Goal: Task Accomplishment & Management: Use online tool/utility

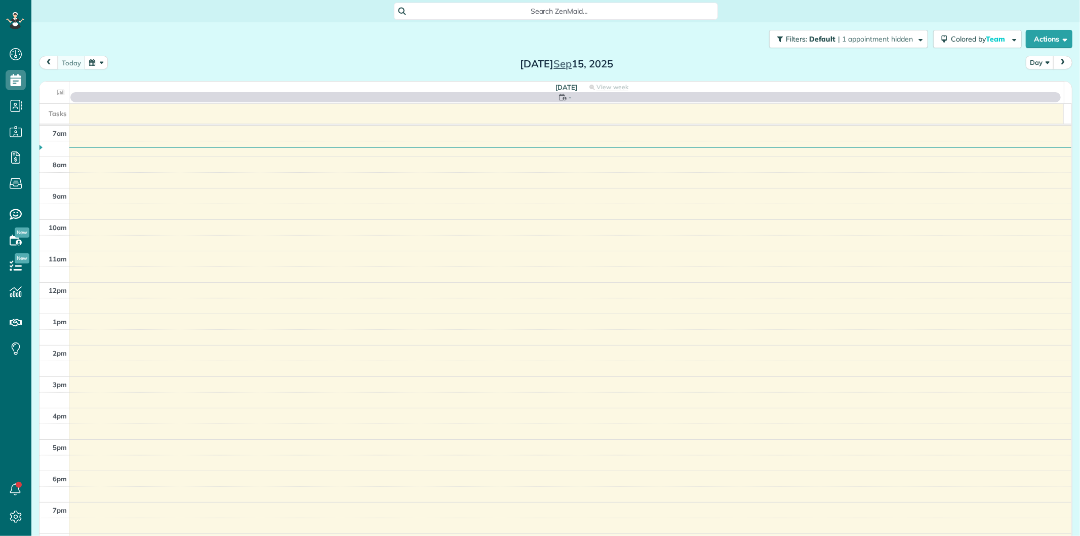
scroll to position [4, 4]
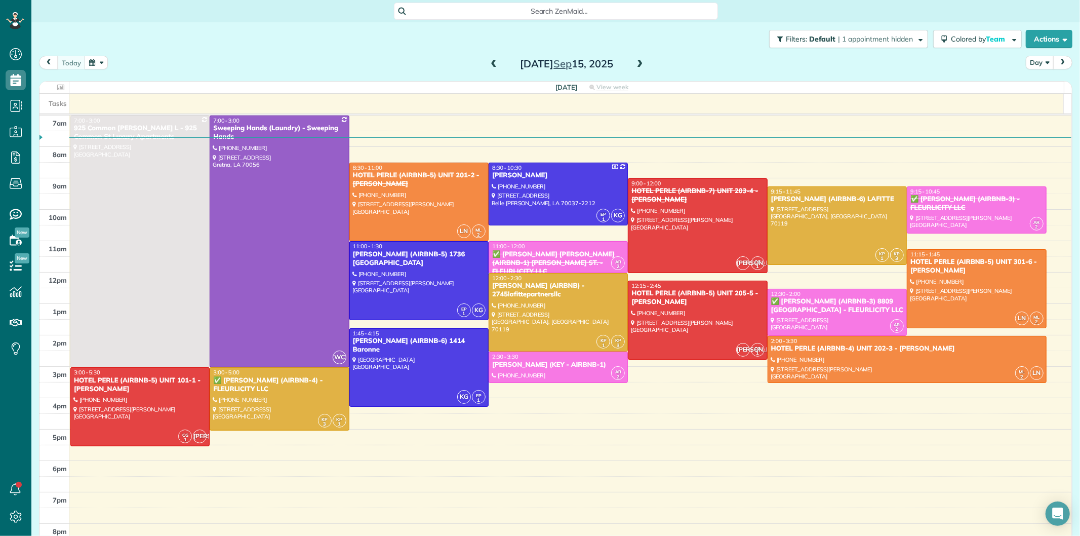
click at [635, 65] on span at bounding box center [640, 64] width 11 height 9
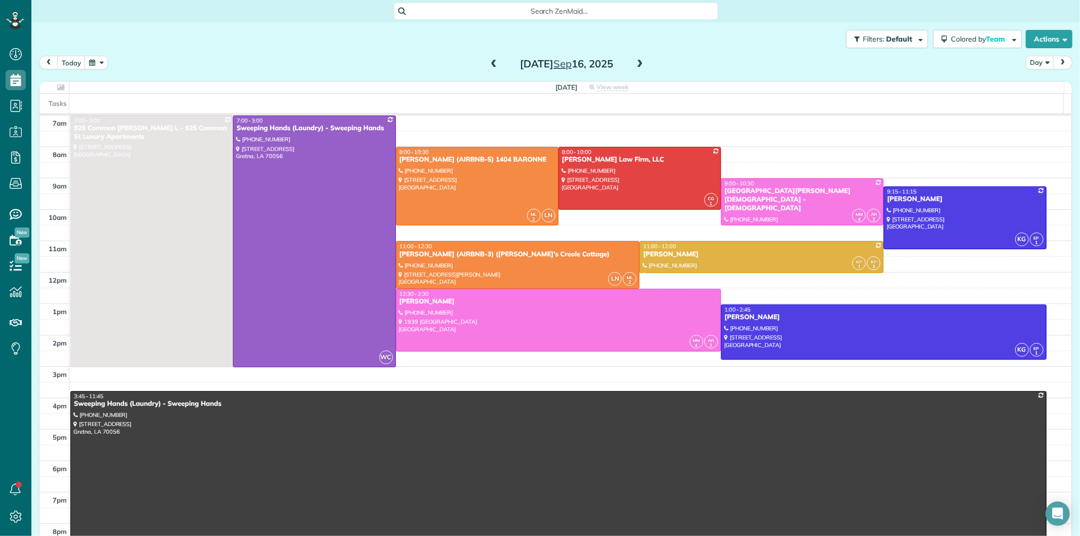
click at [635, 65] on span at bounding box center [640, 64] width 11 height 9
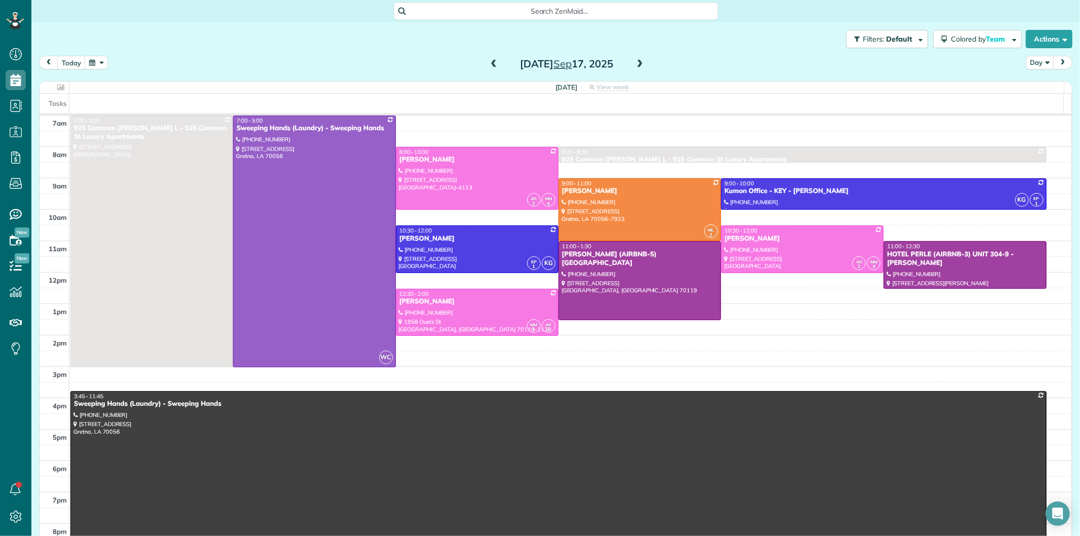
click at [635, 64] on span at bounding box center [640, 64] width 11 height 9
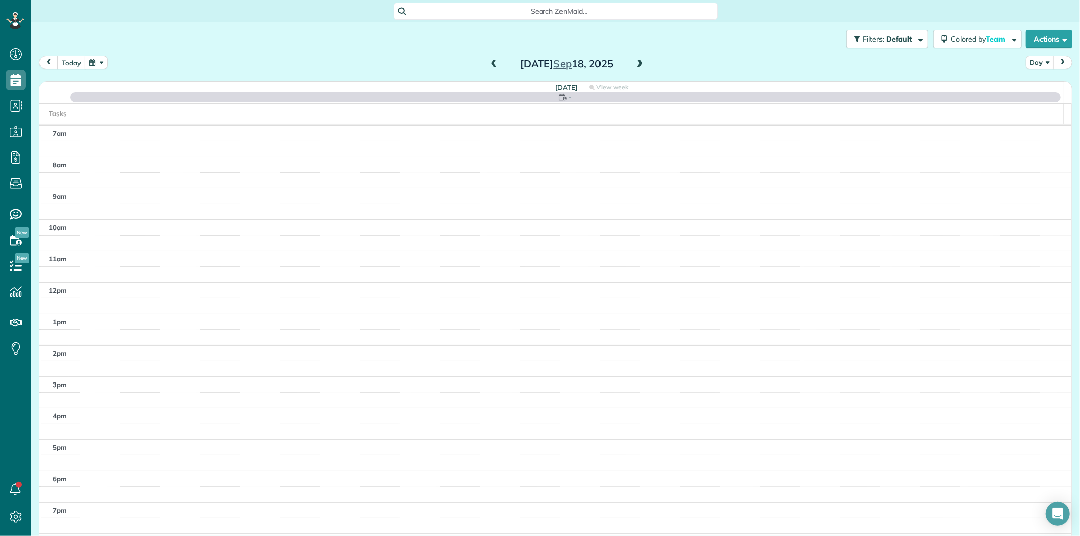
click at [635, 64] on span at bounding box center [640, 64] width 11 height 9
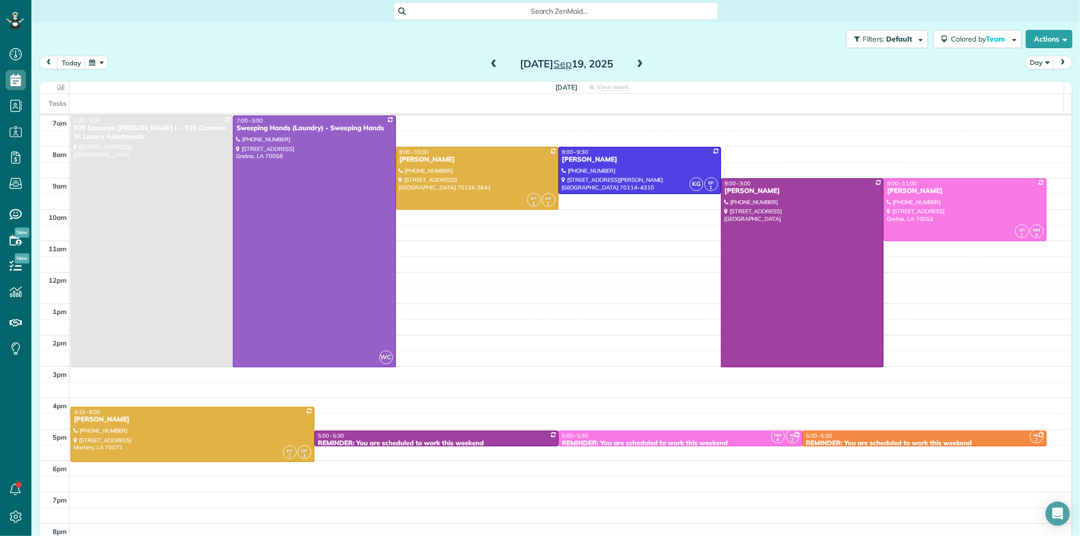
click at [635, 64] on span at bounding box center [640, 64] width 11 height 9
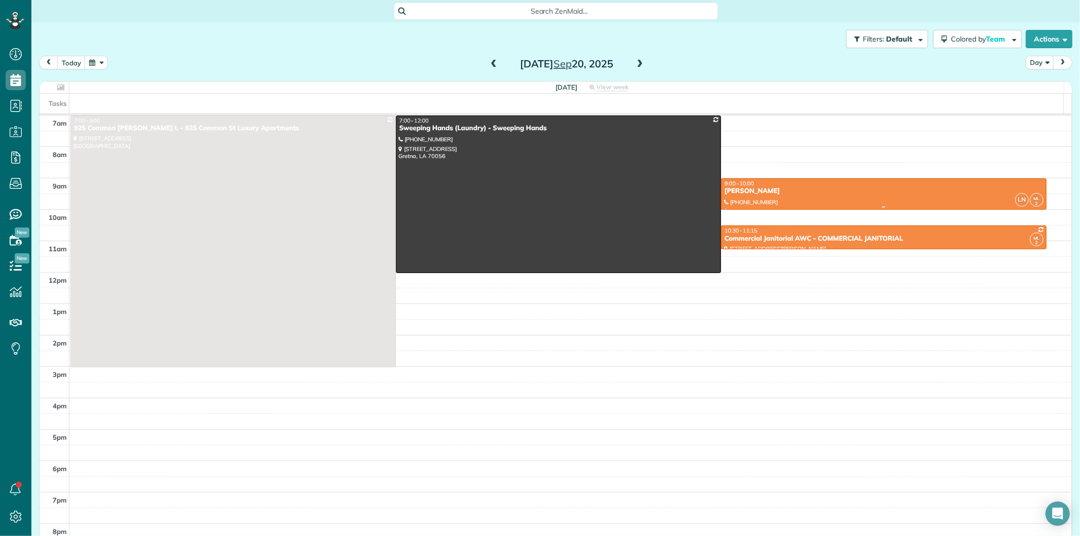
click at [849, 195] on div "[PERSON_NAME]" at bounding box center [884, 191] width 320 height 9
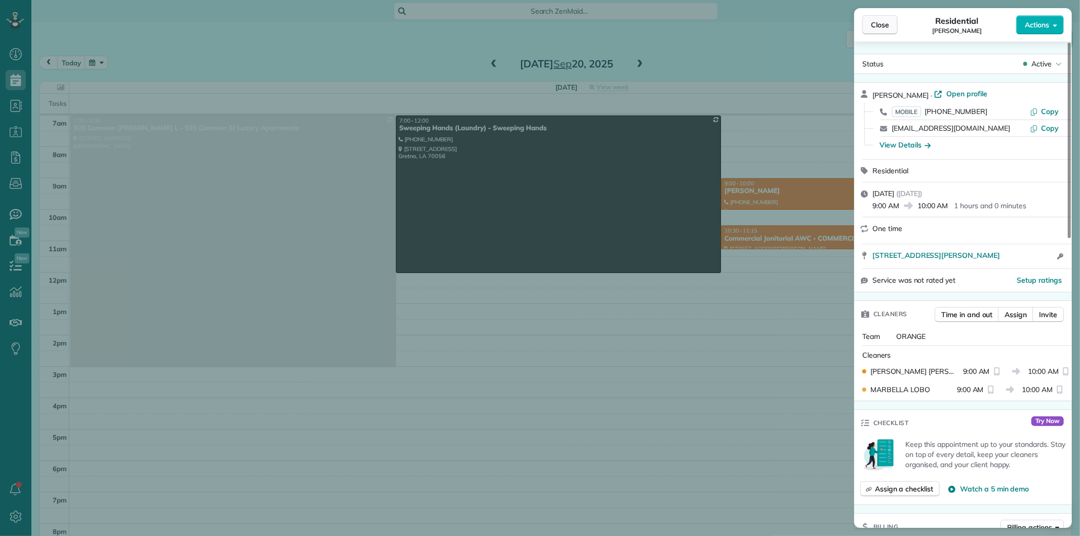
click at [881, 23] on span "Close" at bounding box center [880, 25] width 18 height 10
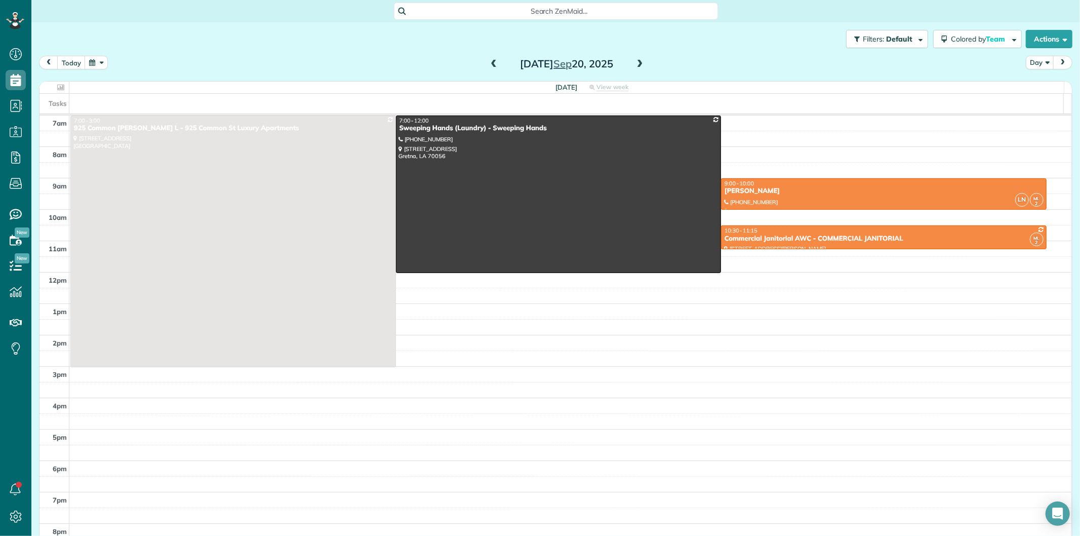
click at [492, 64] on span at bounding box center [493, 64] width 11 height 9
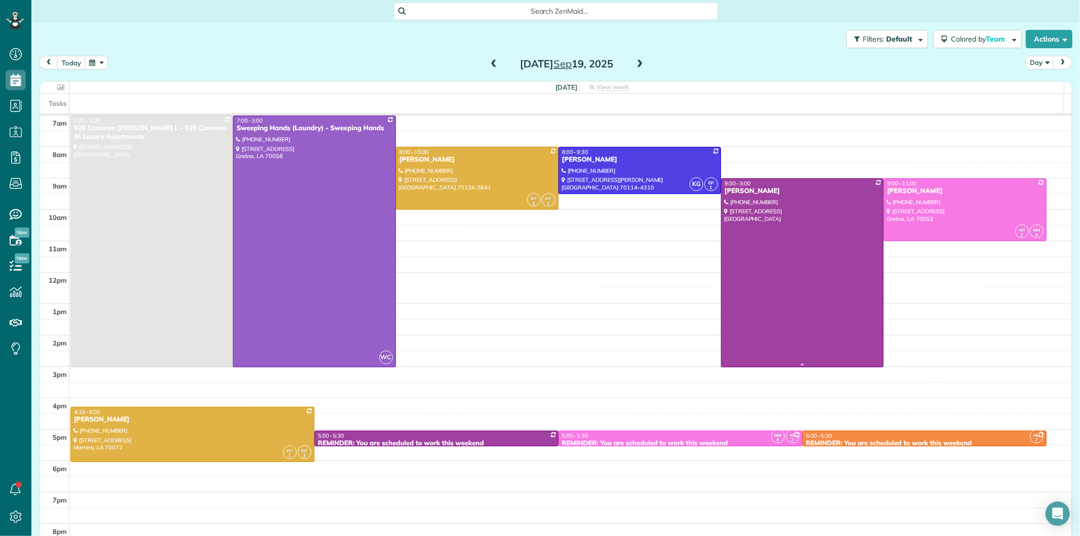
click at [791, 225] on div at bounding box center [803, 273] width 162 height 188
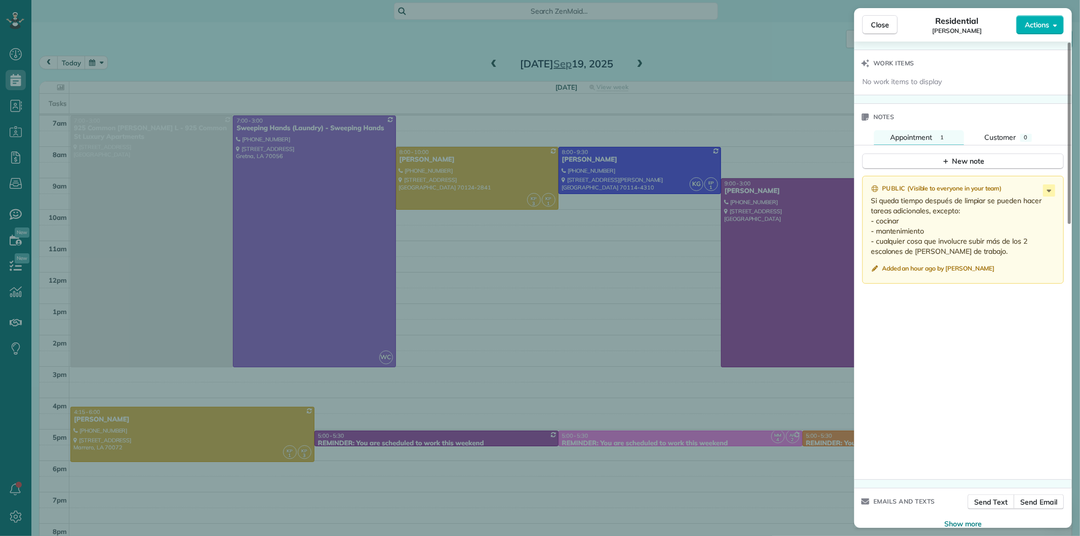
scroll to position [812, 0]
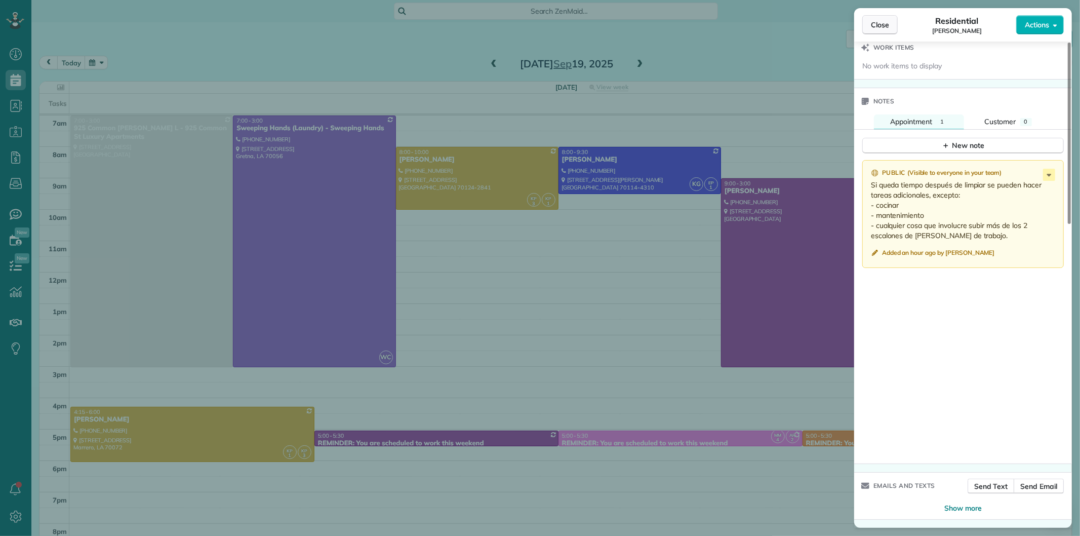
click at [879, 17] on button "Close" at bounding box center [880, 24] width 35 height 19
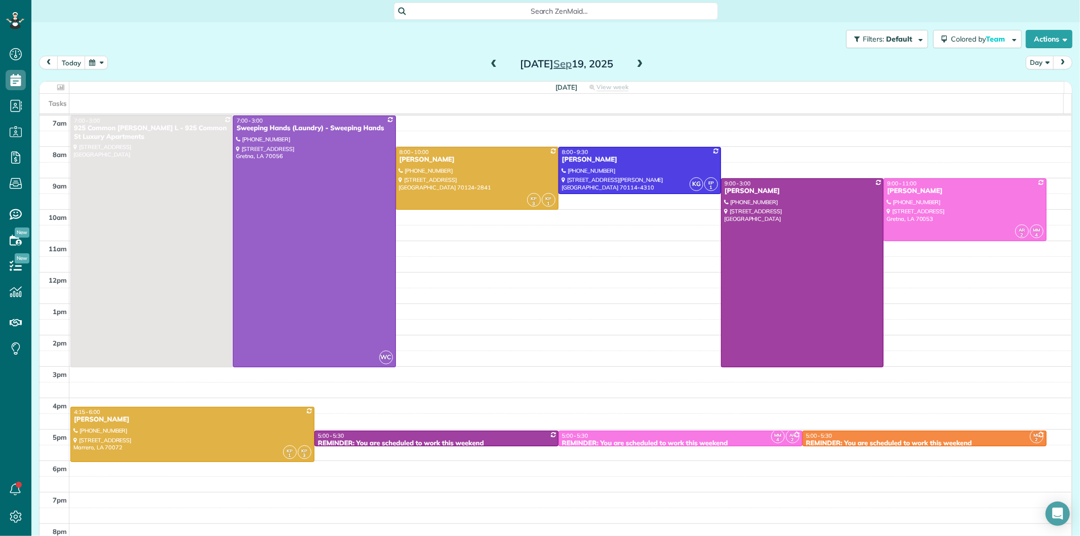
click at [639, 60] on span at bounding box center [640, 64] width 11 height 9
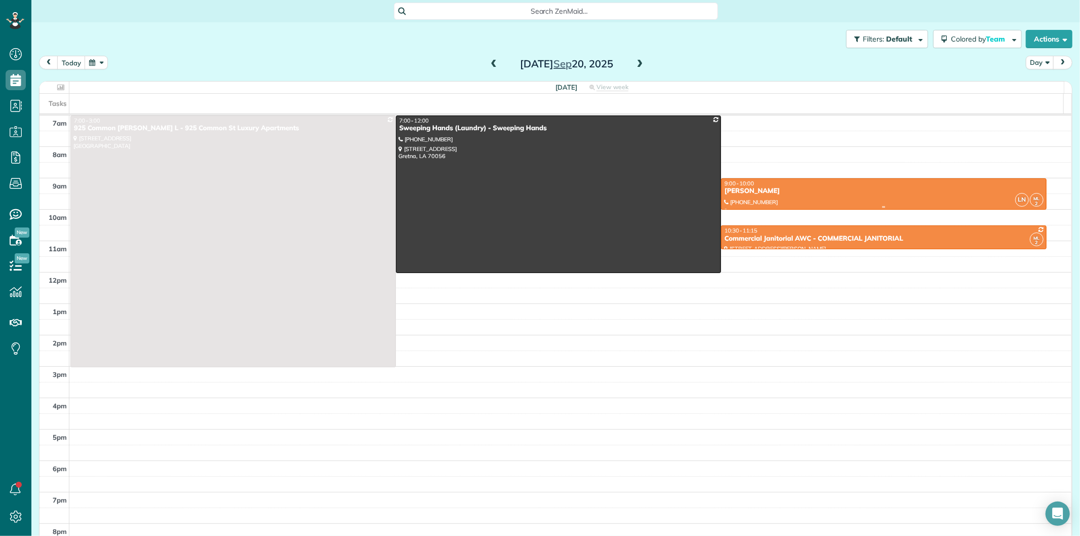
click at [763, 195] on div "[PERSON_NAME]" at bounding box center [884, 191] width 320 height 9
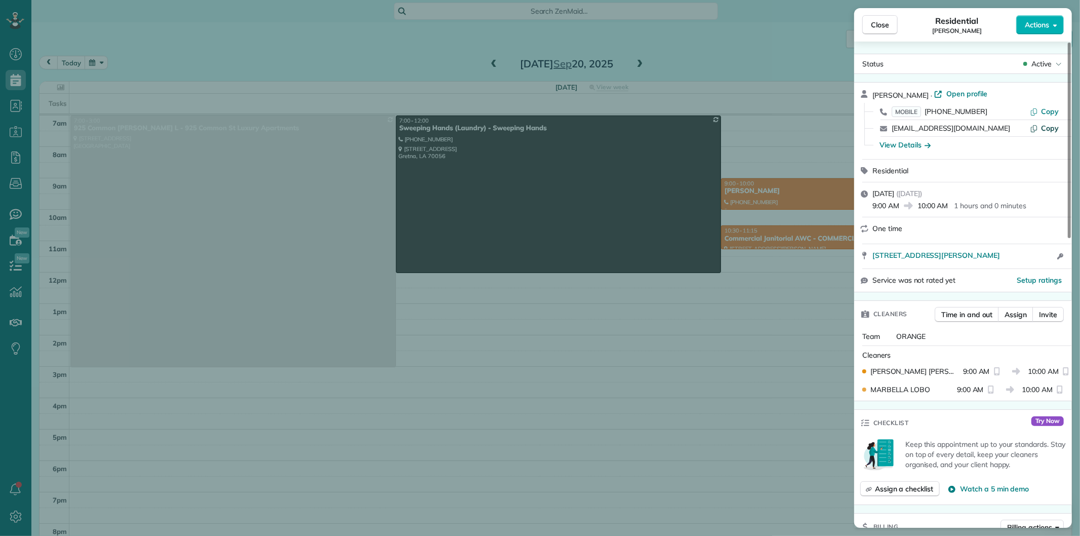
click at [1037, 129] on icon "button" at bounding box center [1034, 128] width 8 height 8
drag, startPoint x: 876, startPoint y: 24, endPoint x: 532, endPoint y: 76, distance: 347.9
click at [877, 24] on span "Close" at bounding box center [880, 25] width 18 height 10
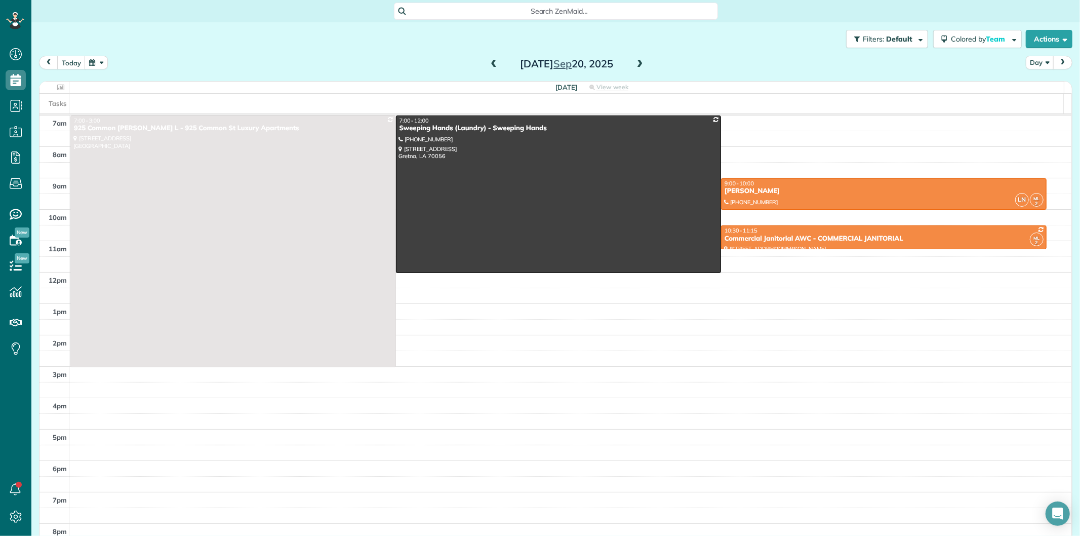
click at [490, 65] on span at bounding box center [493, 64] width 11 height 9
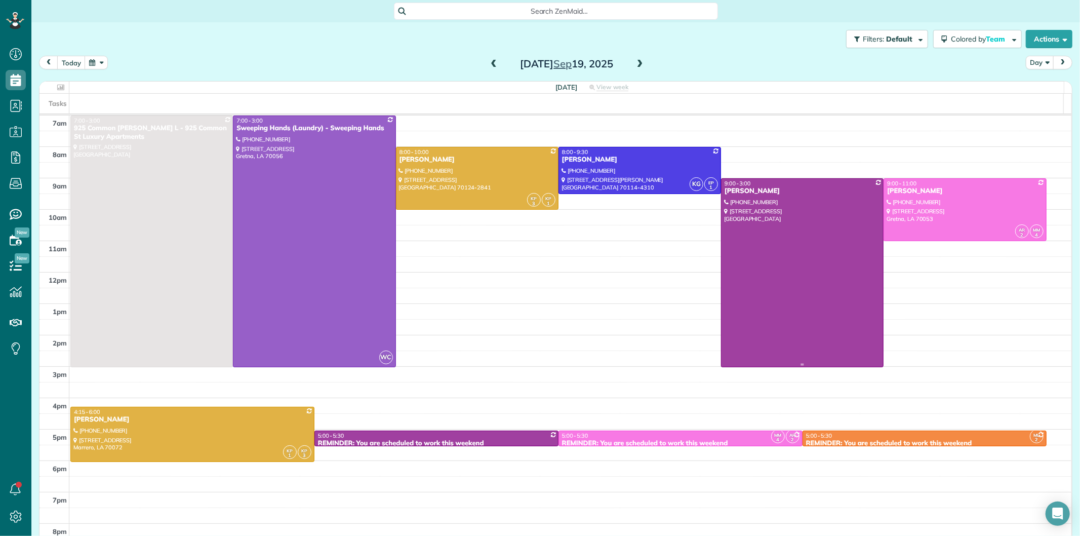
click at [793, 203] on div at bounding box center [803, 273] width 162 height 188
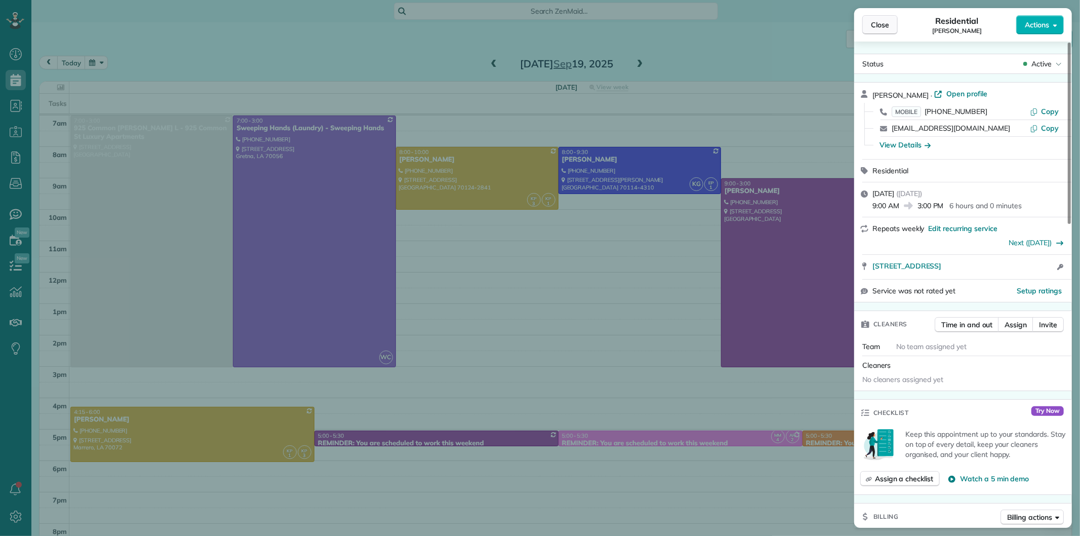
click at [886, 21] on span "Close" at bounding box center [880, 25] width 18 height 10
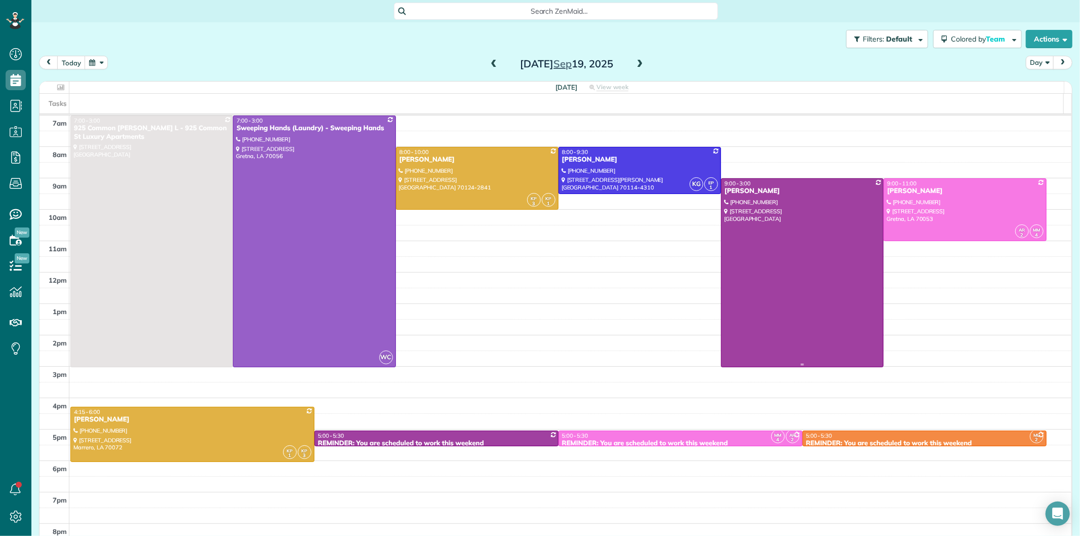
click at [769, 229] on div at bounding box center [803, 273] width 162 height 188
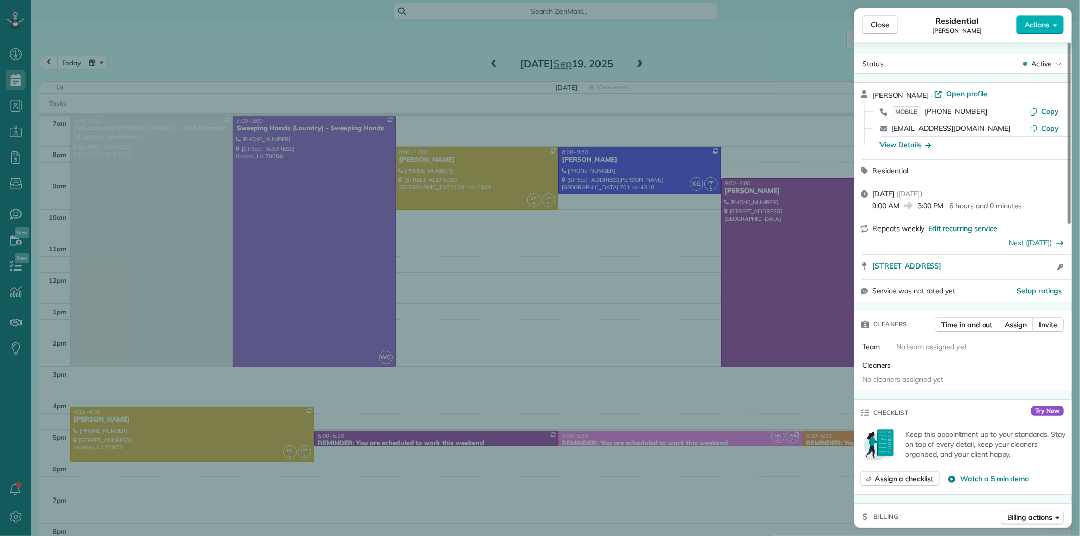
drag, startPoint x: 1040, startPoint y: 125, endPoint x: 1003, endPoint y: 125, distance: 37.0
click at [1040, 125] on button "Copy" at bounding box center [1044, 128] width 29 height 10
